Goal: Find specific page/section: Find specific page/section

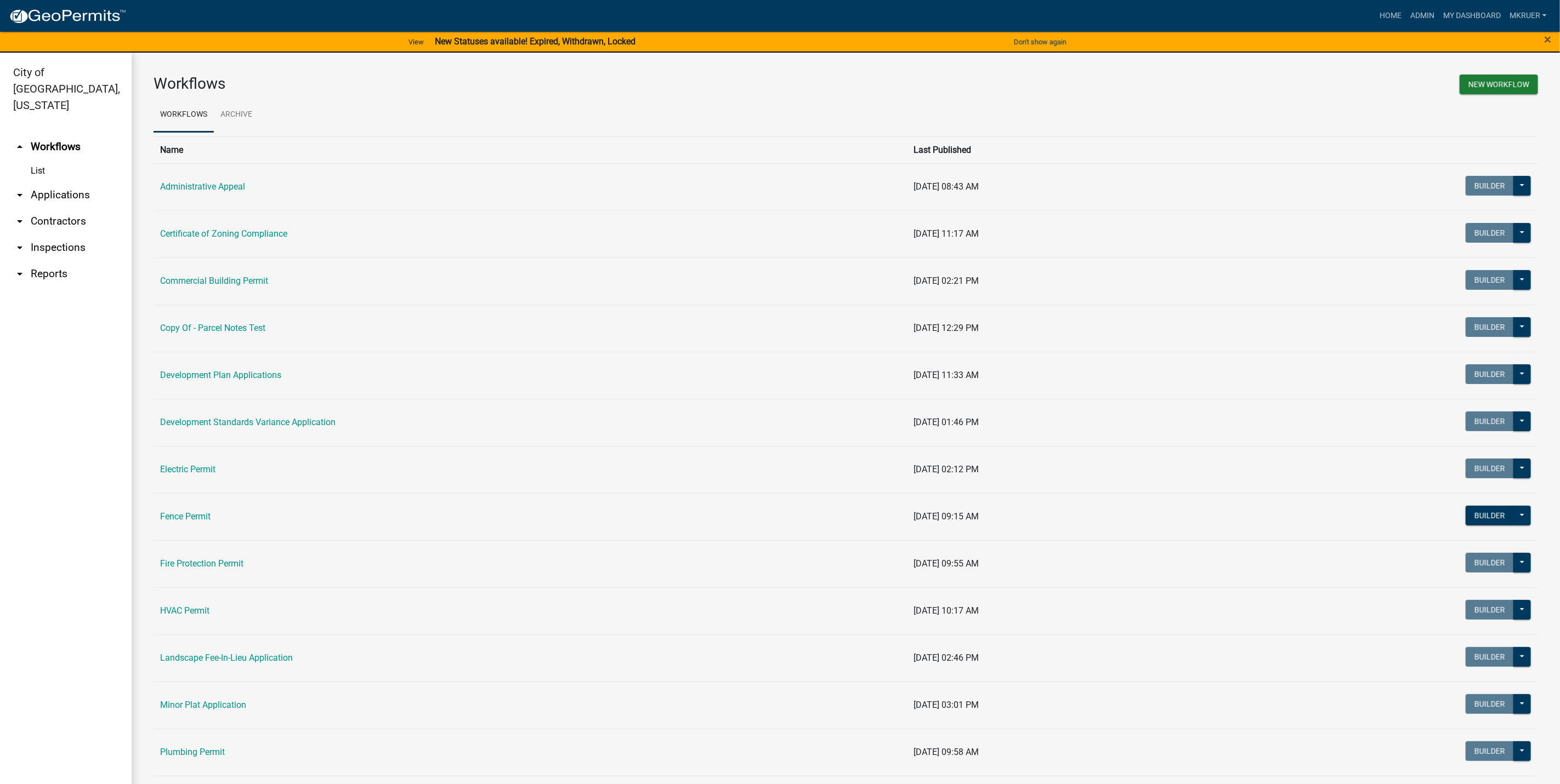
click at [71, 235] on link "arrow_drop_down Inspections" at bounding box center [66, 247] width 132 height 27
